Goal: Obtain resource: Obtain resource

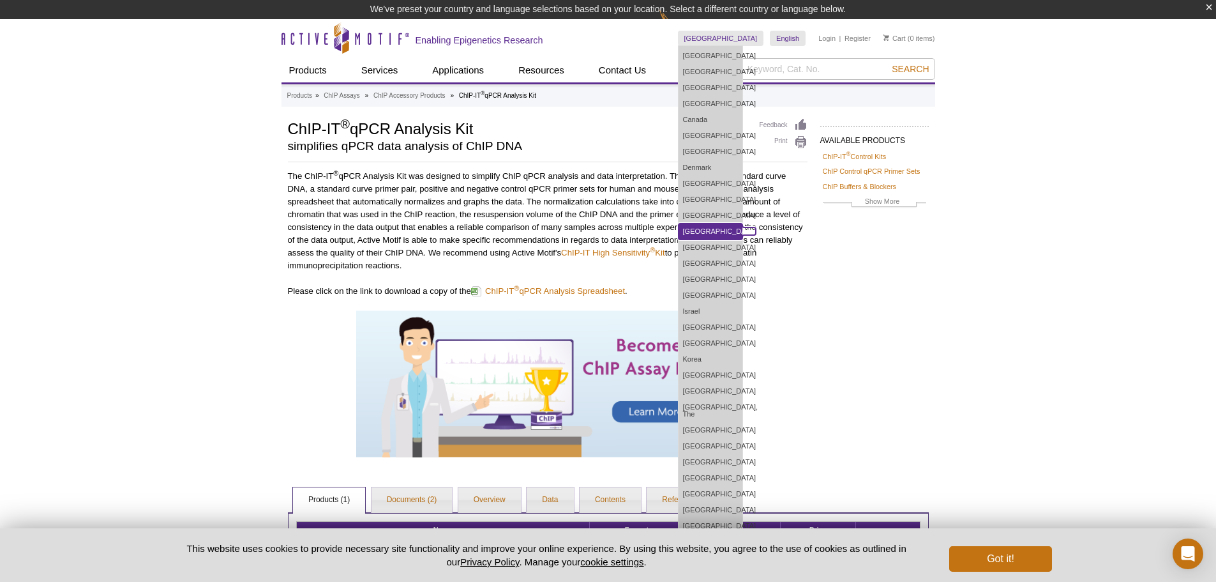
click at [723, 228] on link "[GEOGRAPHIC_DATA]" at bounding box center [711, 231] width 64 height 16
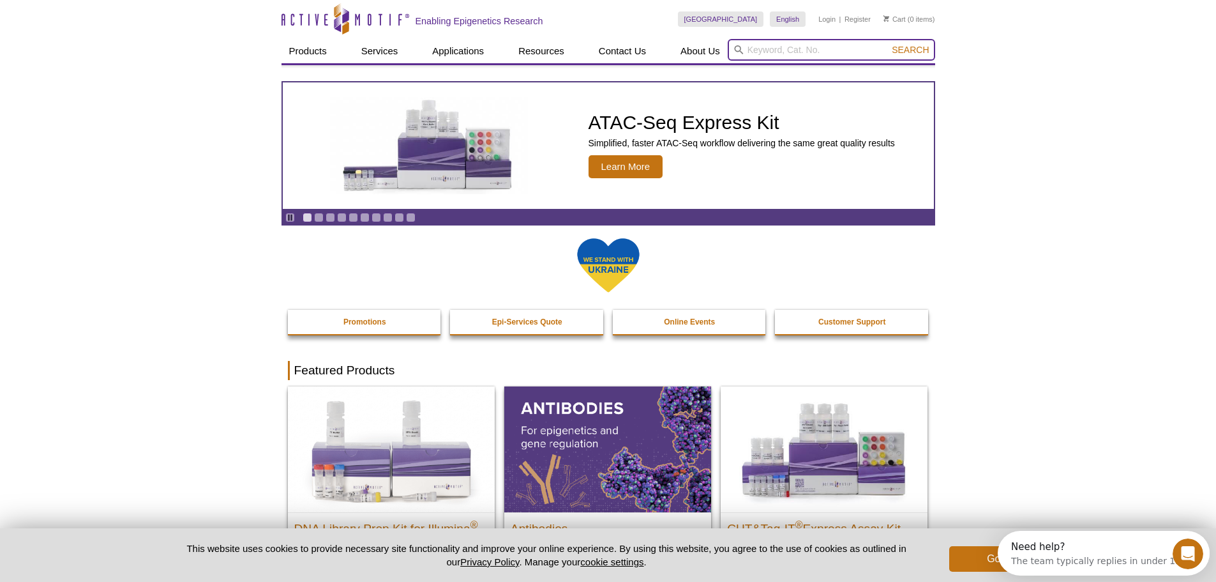
click at [792, 50] on input "search" at bounding box center [831, 50] width 207 height 22
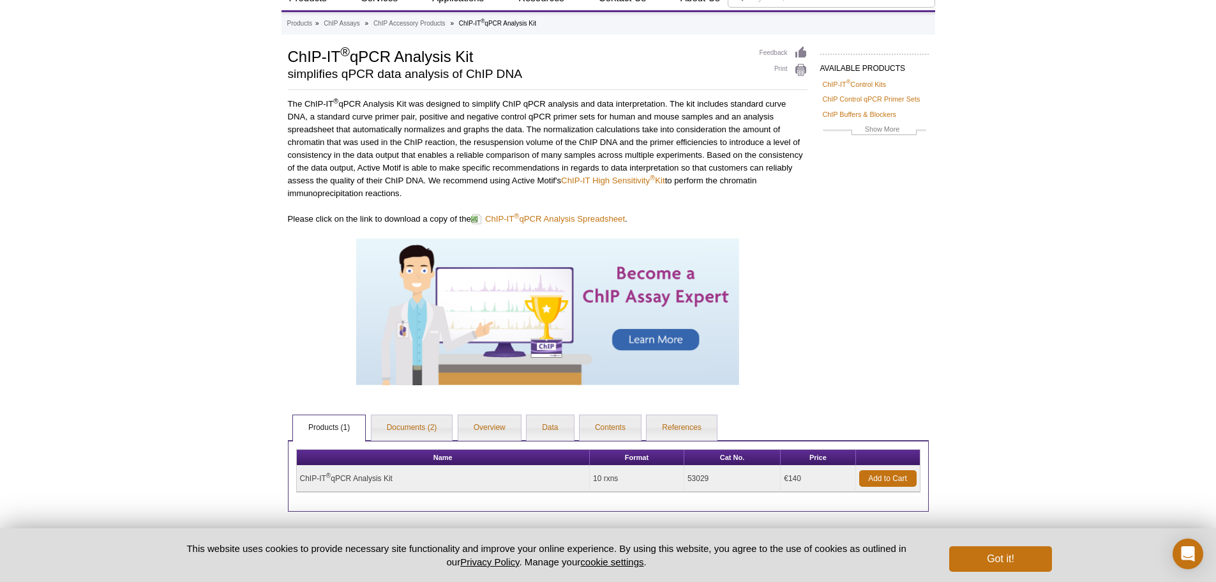
scroll to position [123, 0]
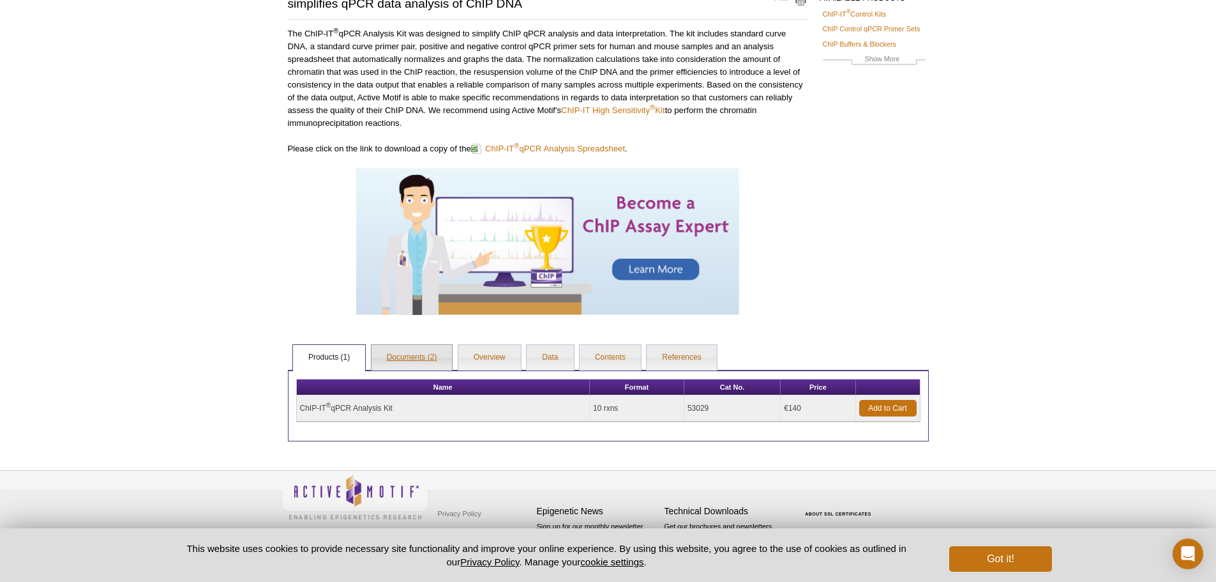
click at [408, 363] on link "Documents (2)" at bounding box center [412, 358] width 81 height 26
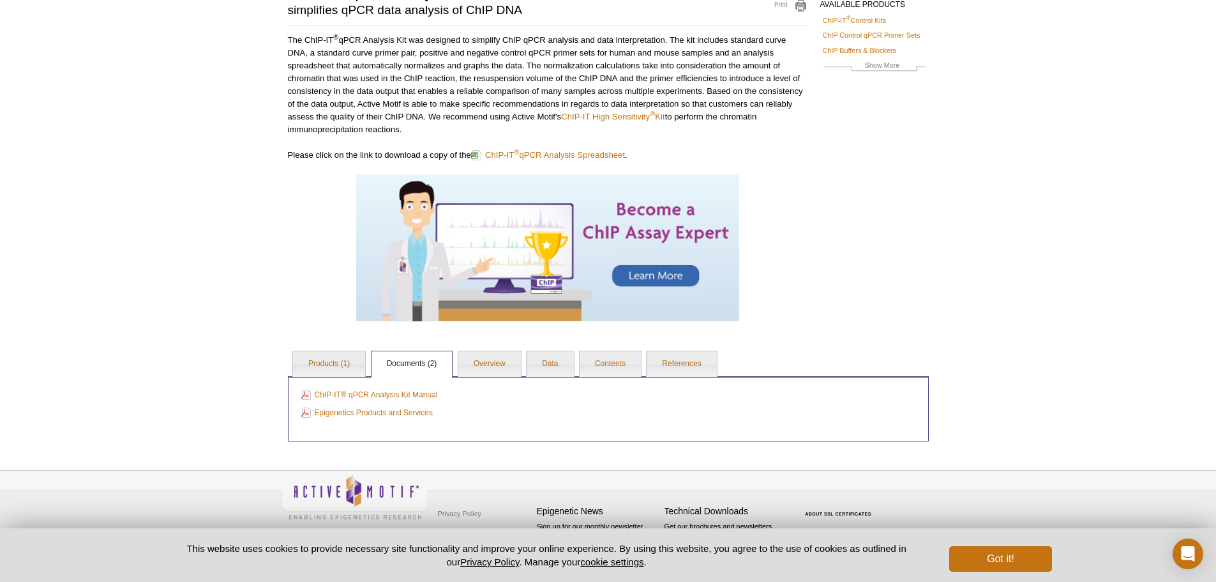
scroll to position [117, 0]
click at [340, 393] on link "ChIP-IT® qPCR Analysis Kit Manual" at bounding box center [369, 394] width 137 height 14
